Goal: Navigation & Orientation: Find specific page/section

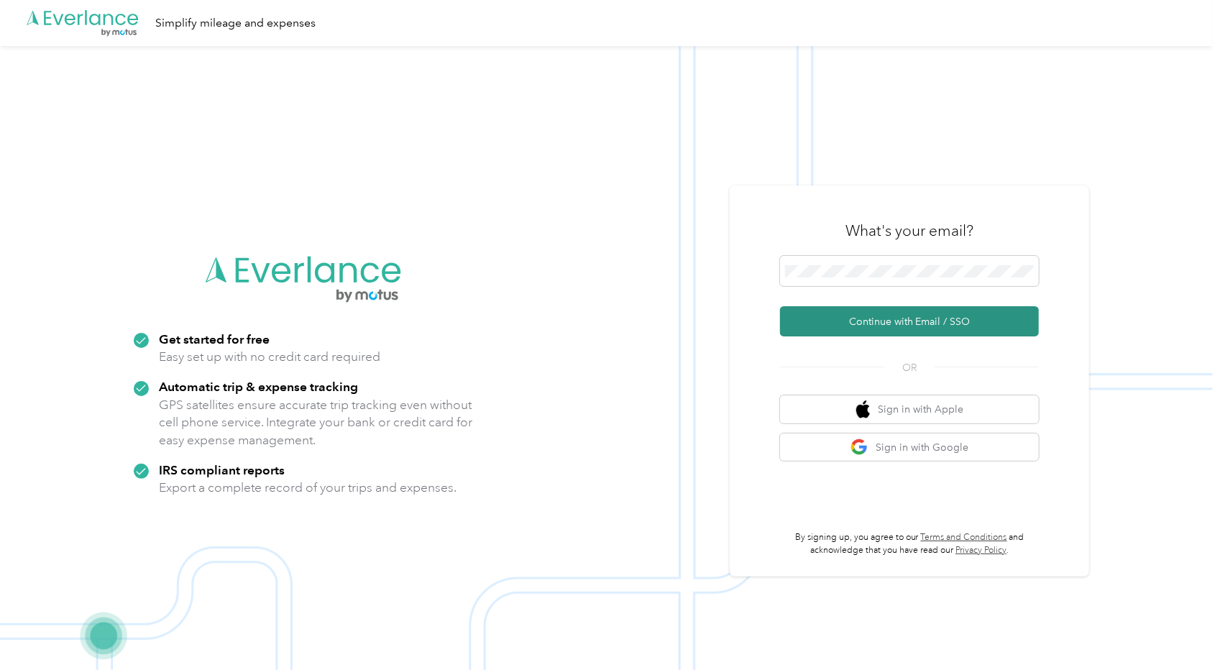
click at [880, 323] on button "Continue with Email / SSO" at bounding box center [909, 321] width 259 height 30
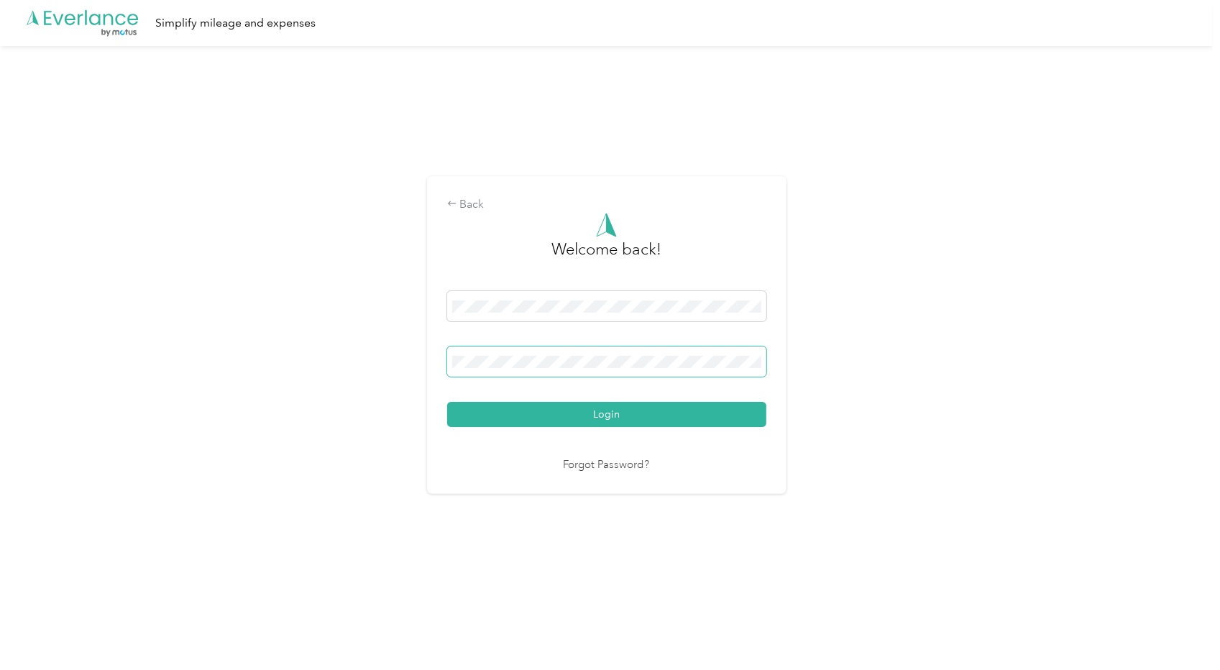
click at [573, 370] on span at bounding box center [606, 362] width 319 height 30
click at [581, 417] on button "Login" at bounding box center [606, 414] width 319 height 25
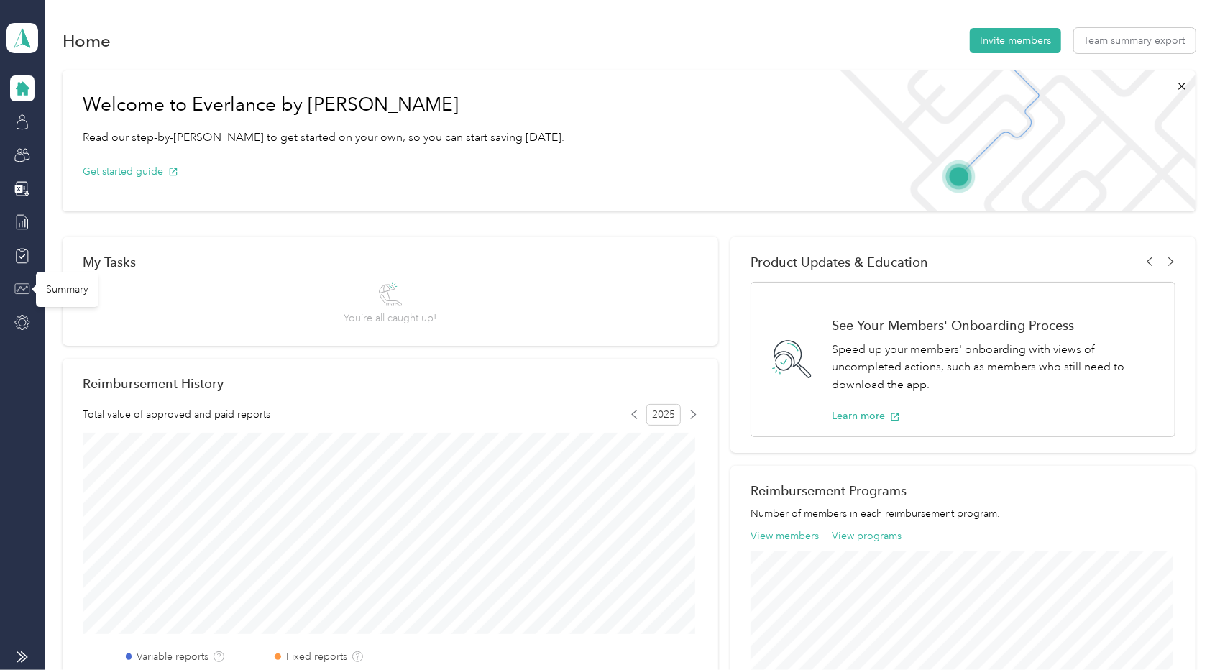
click at [23, 289] on icon at bounding box center [23, 289] width 12 height 6
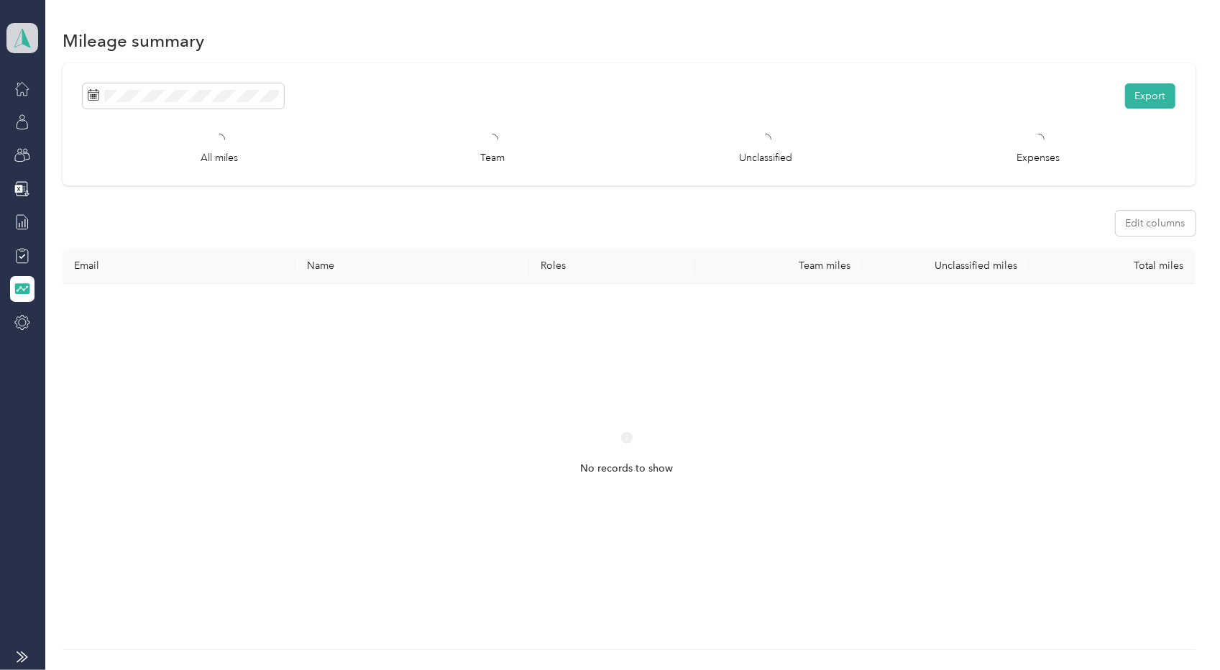
click at [19, 44] on icon at bounding box center [23, 38] width 22 height 20
click at [69, 113] on div "Team dashboard" at bounding box center [58, 110] width 79 height 15
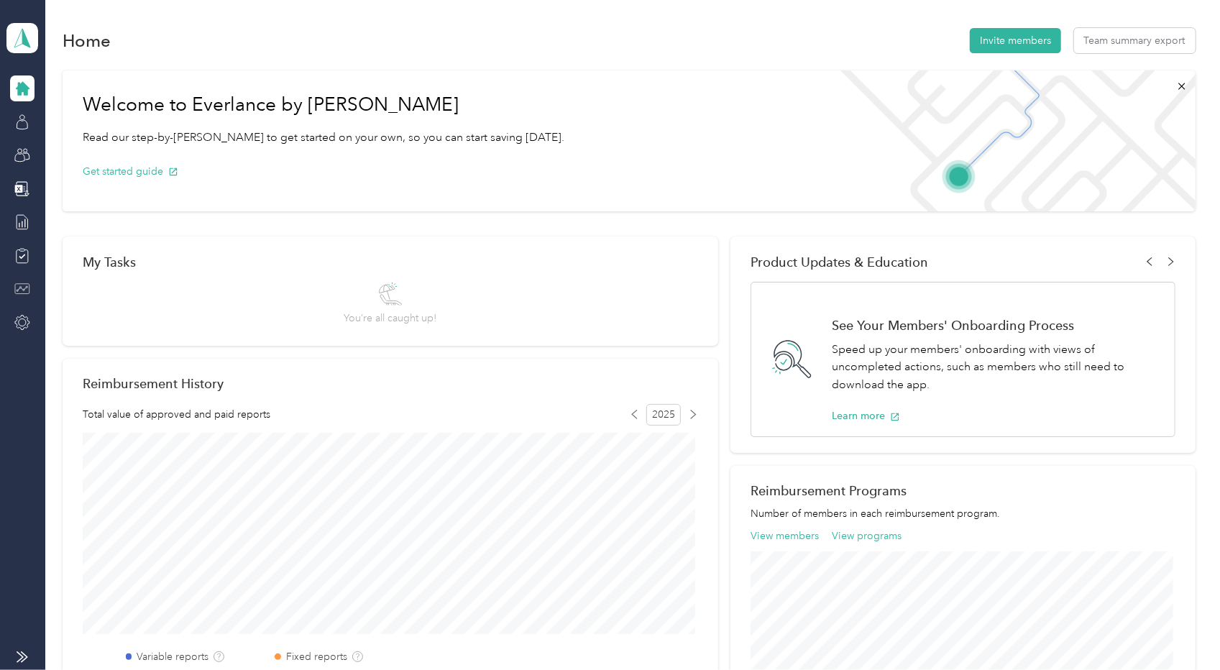
click at [27, 280] on div at bounding box center [22, 289] width 24 height 26
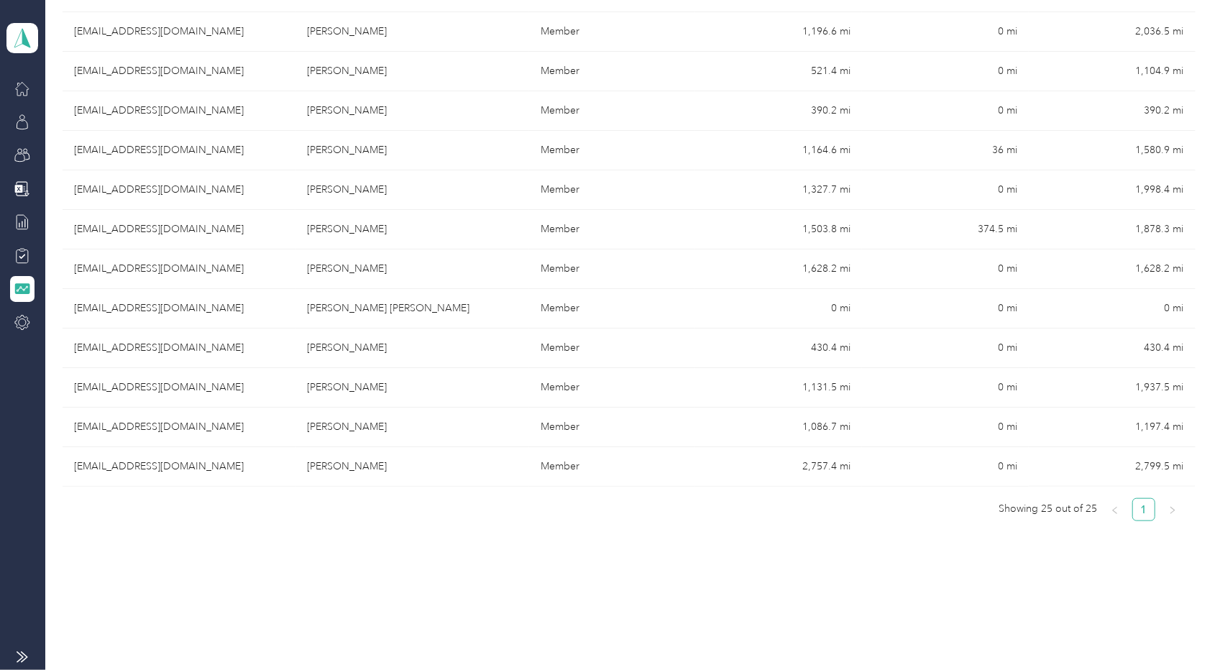
scroll to position [802, 0]
